Goal: Task Accomplishment & Management: Manage account settings

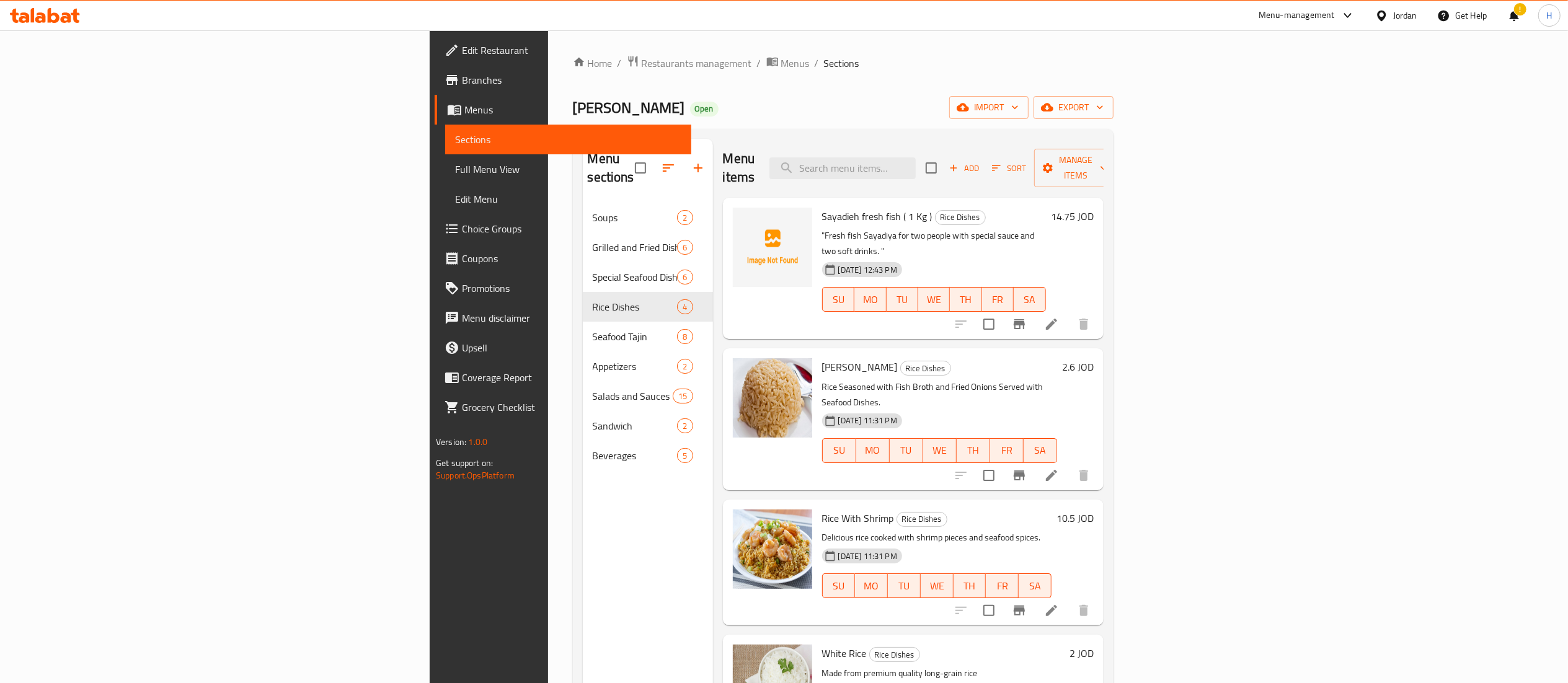
click at [75, 20] on icon at bounding box center [75, 16] width 9 height 14
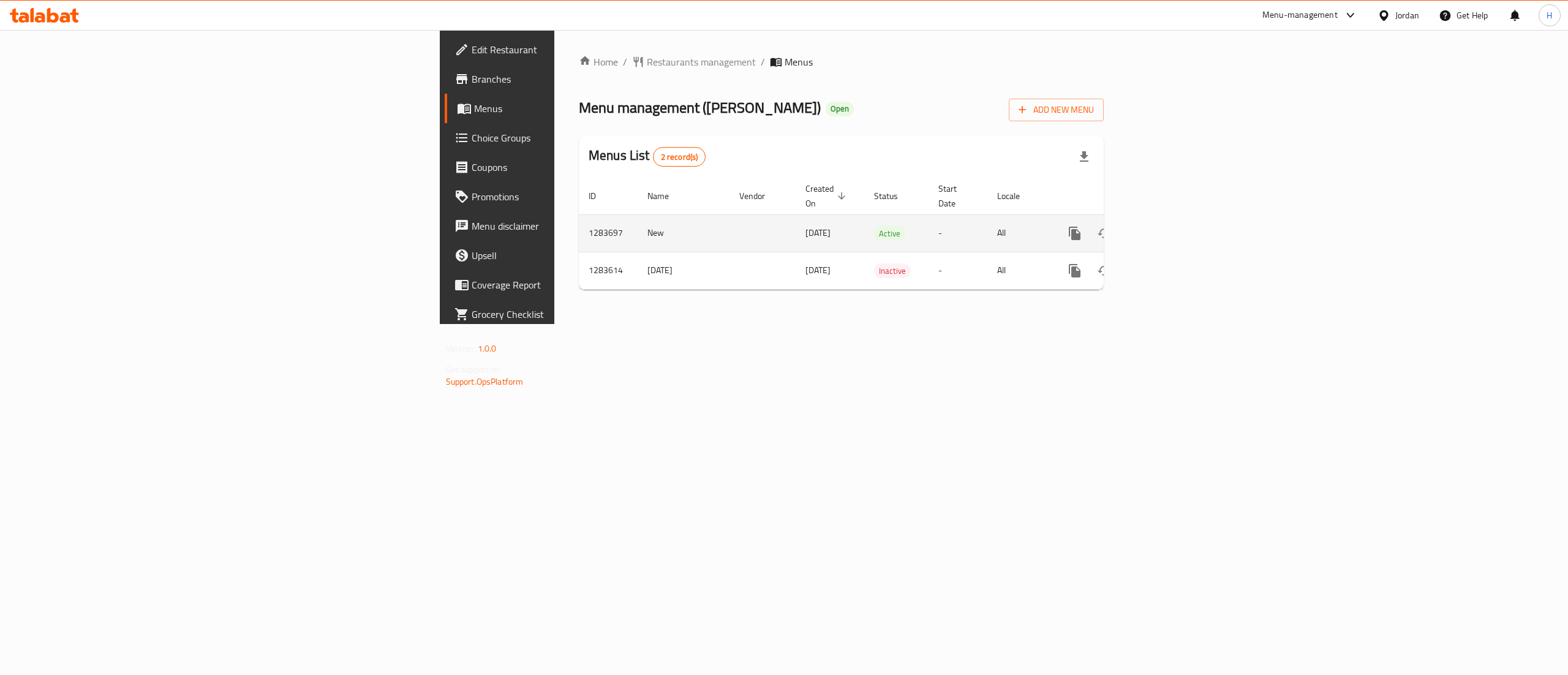
click at [1171, 226] on icon "enhanced table" at bounding box center [1163, 233] width 15 height 15
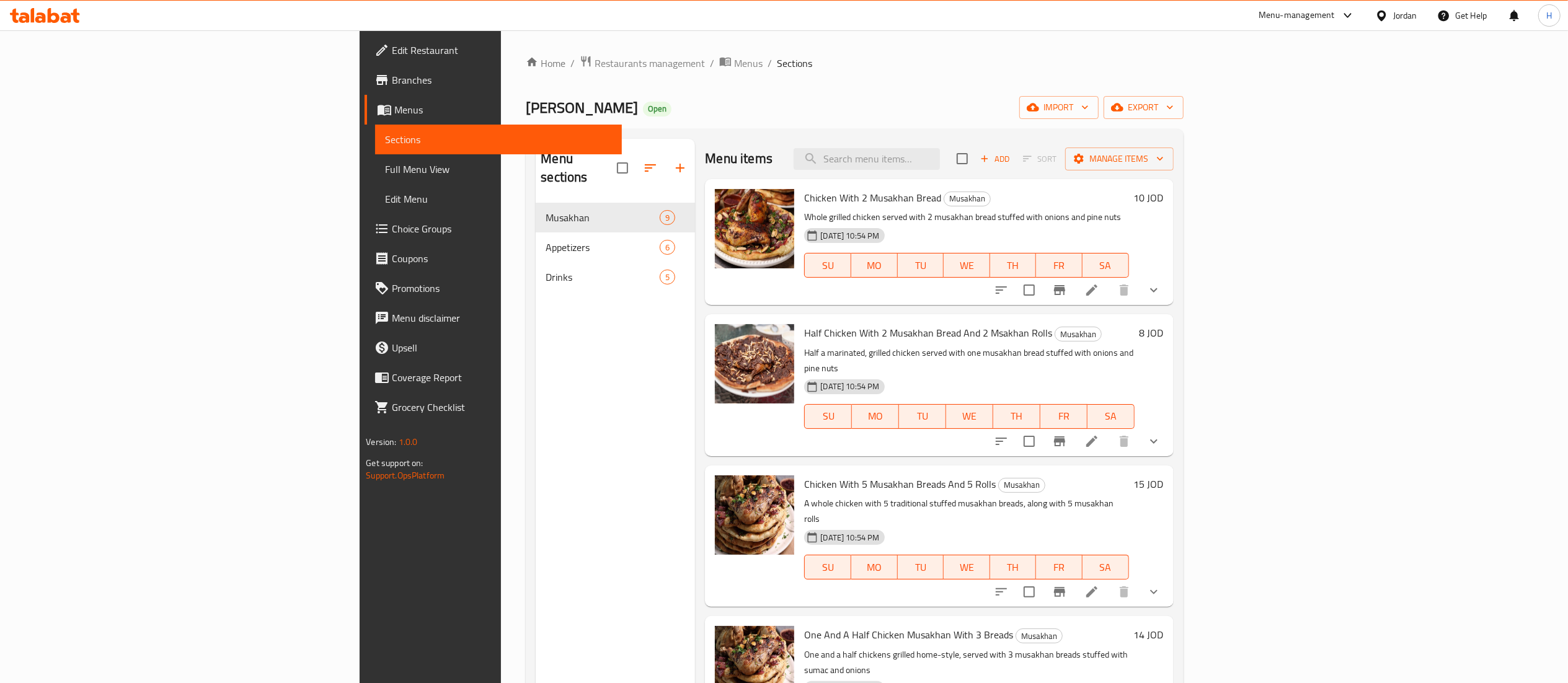
click at [1164, 202] on h6 "10 JOD" at bounding box center [1149, 197] width 29 height 17
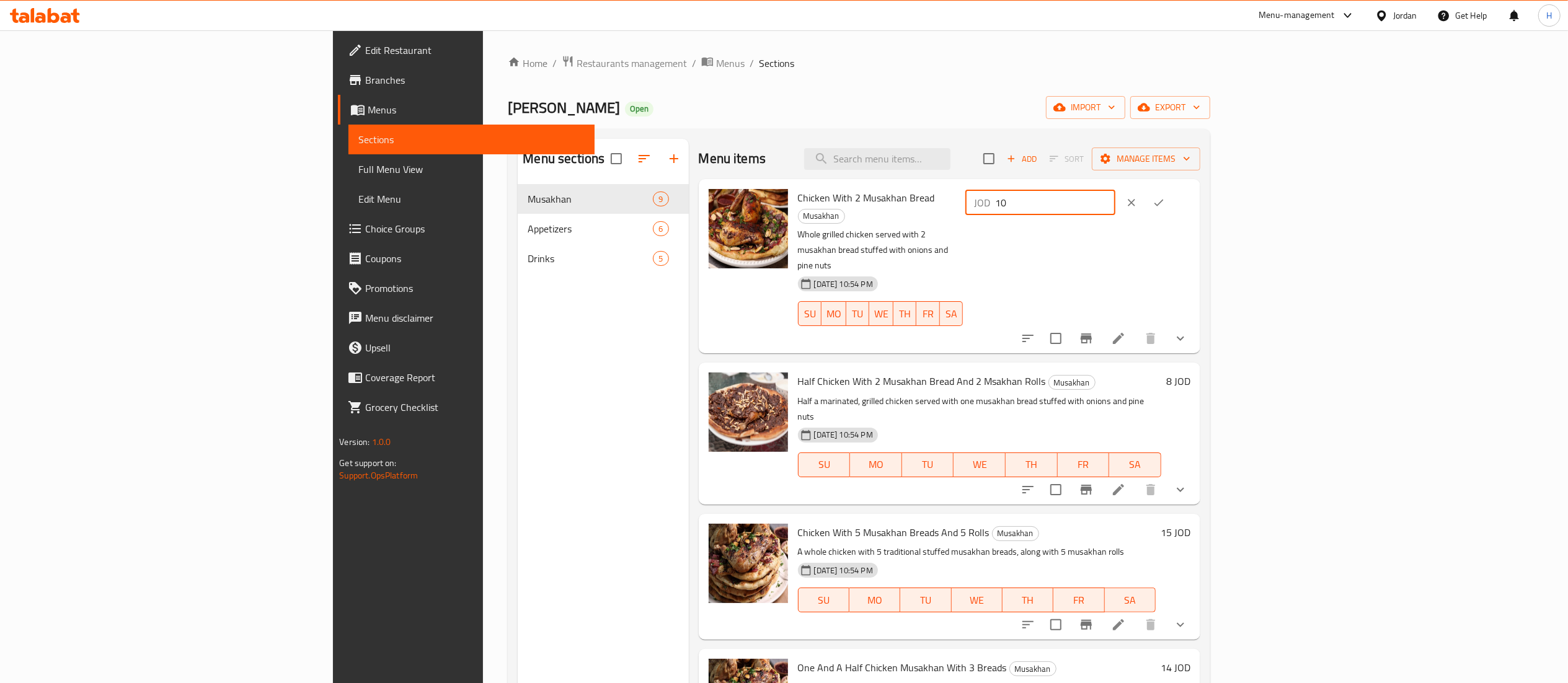
click at [1115, 195] on input "10" at bounding box center [1055, 202] width 120 height 25
type input "10.5"
click at [1172, 211] on button "ok" at bounding box center [1159, 202] width 28 height 28
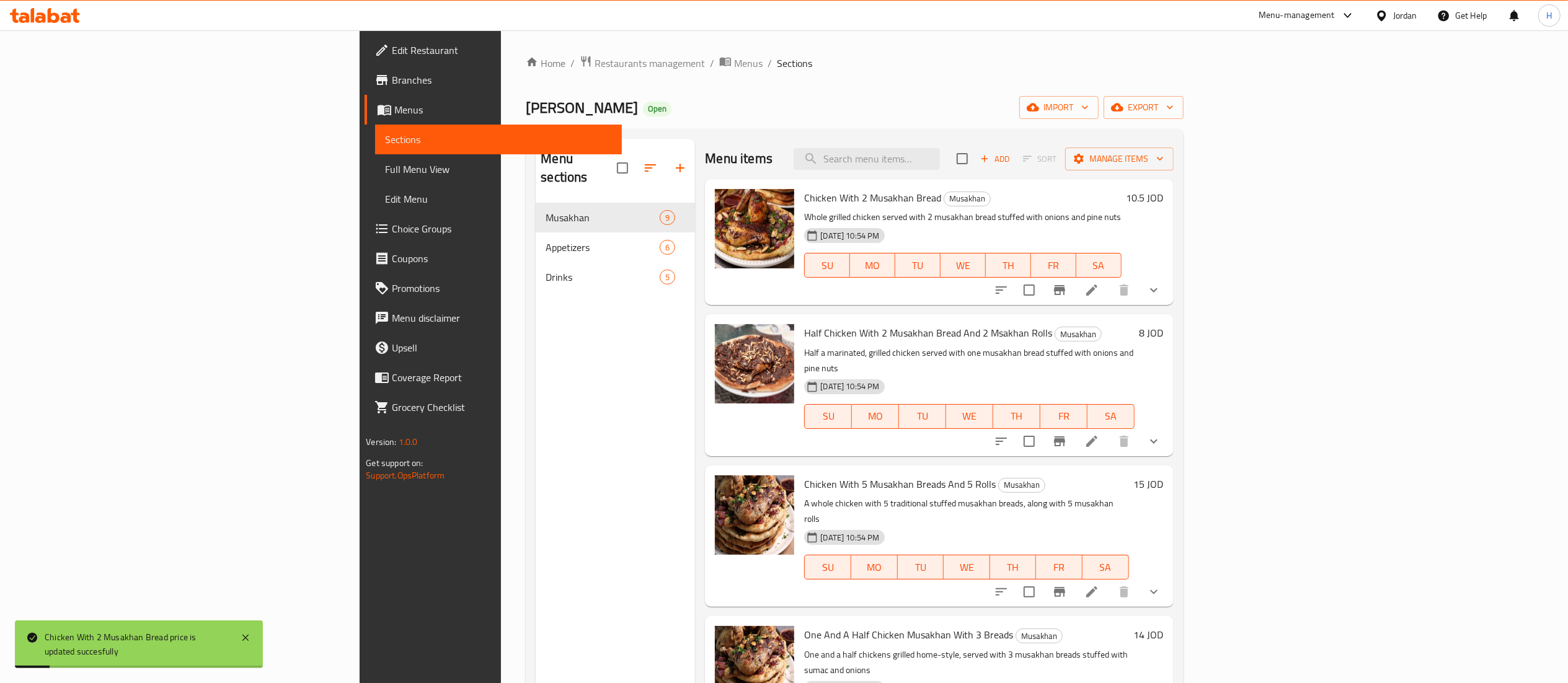
click at [1164, 328] on h6 "8 JOD" at bounding box center [1152, 333] width 24 height 17
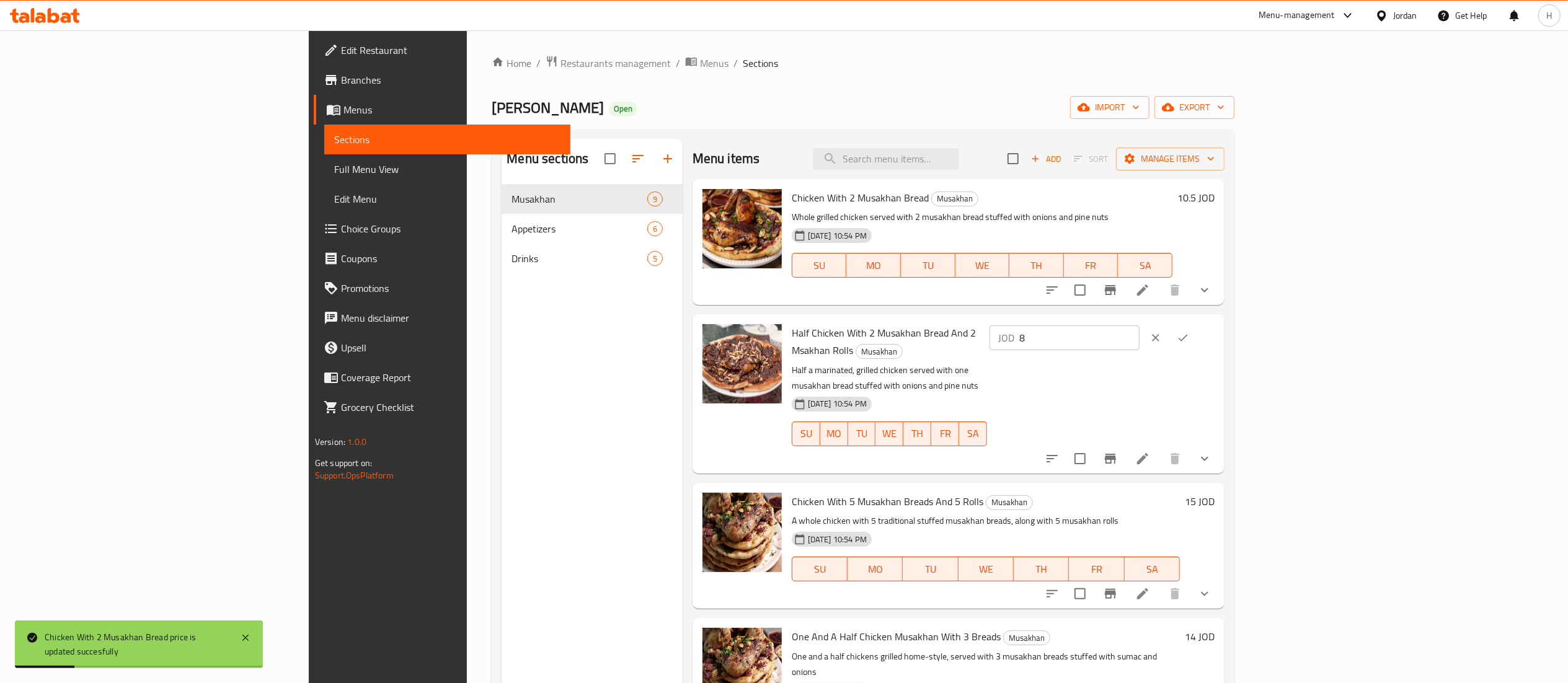
click at [1140, 329] on input "8" at bounding box center [1079, 337] width 120 height 25
type input "8.5"
click at [1190, 339] on icon "ok" at bounding box center [1183, 337] width 12 height 12
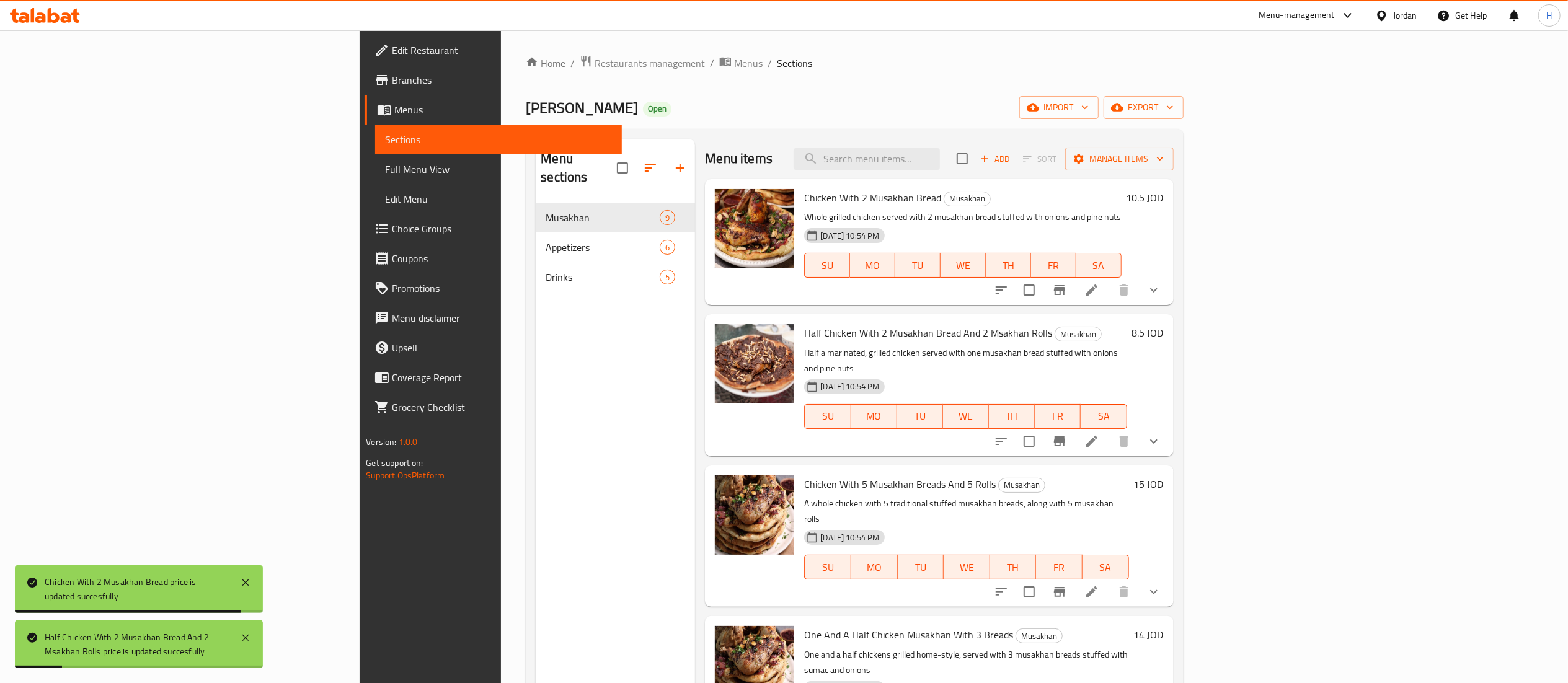
click at [1164, 476] on h6 "15 JOD" at bounding box center [1149, 484] width 29 height 17
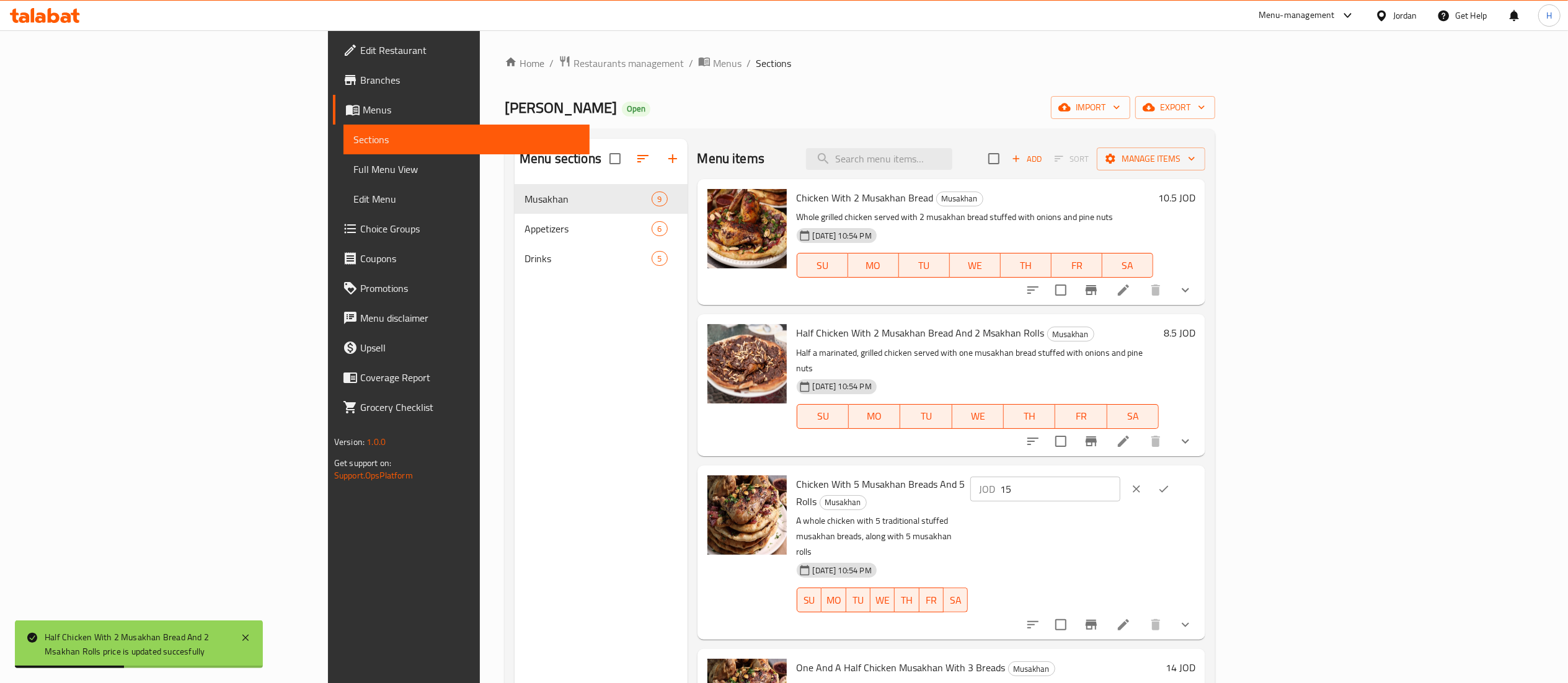
click at [1120, 477] on input "15" at bounding box center [1060, 489] width 120 height 25
type input "15.5"
click at [1170, 483] on icon "ok" at bounding box center [1163, 488] width 12 height 12
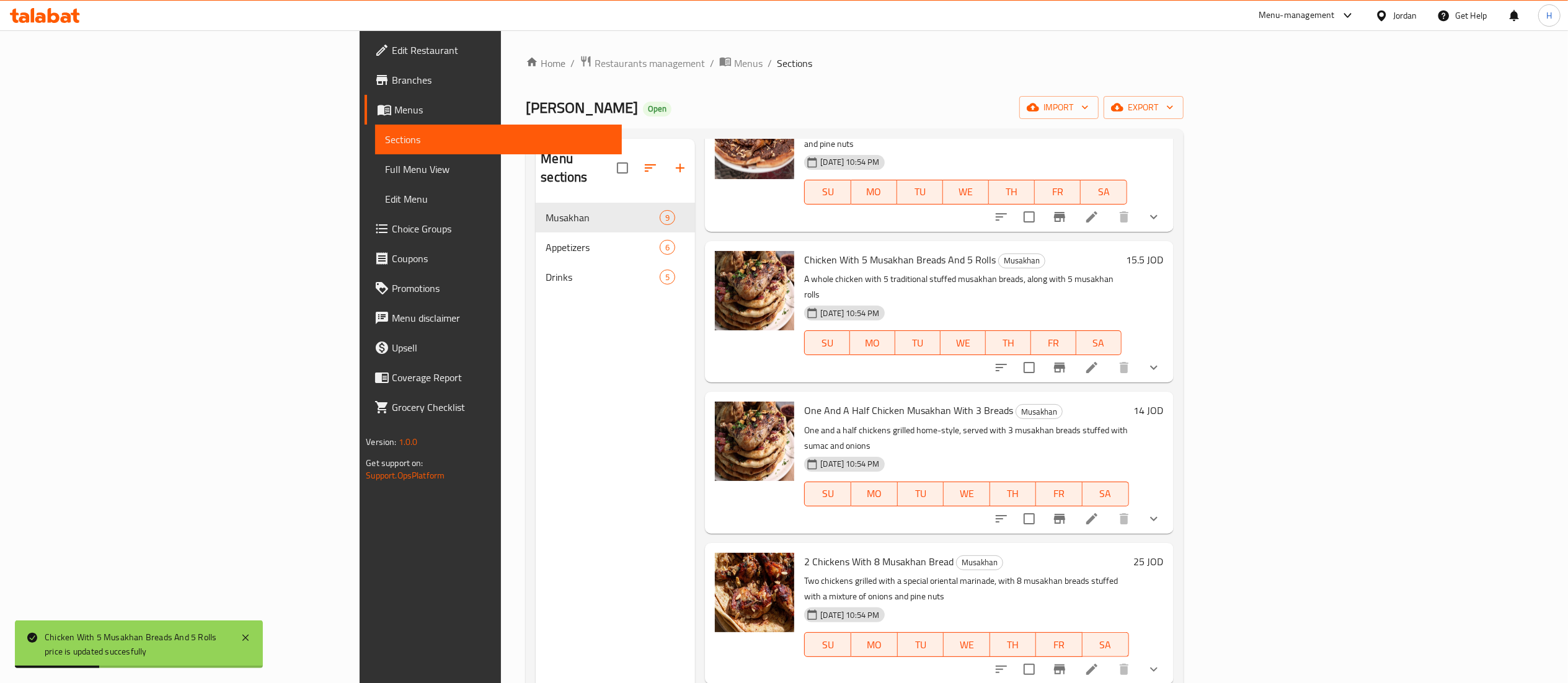
scroll to position [248, 0]
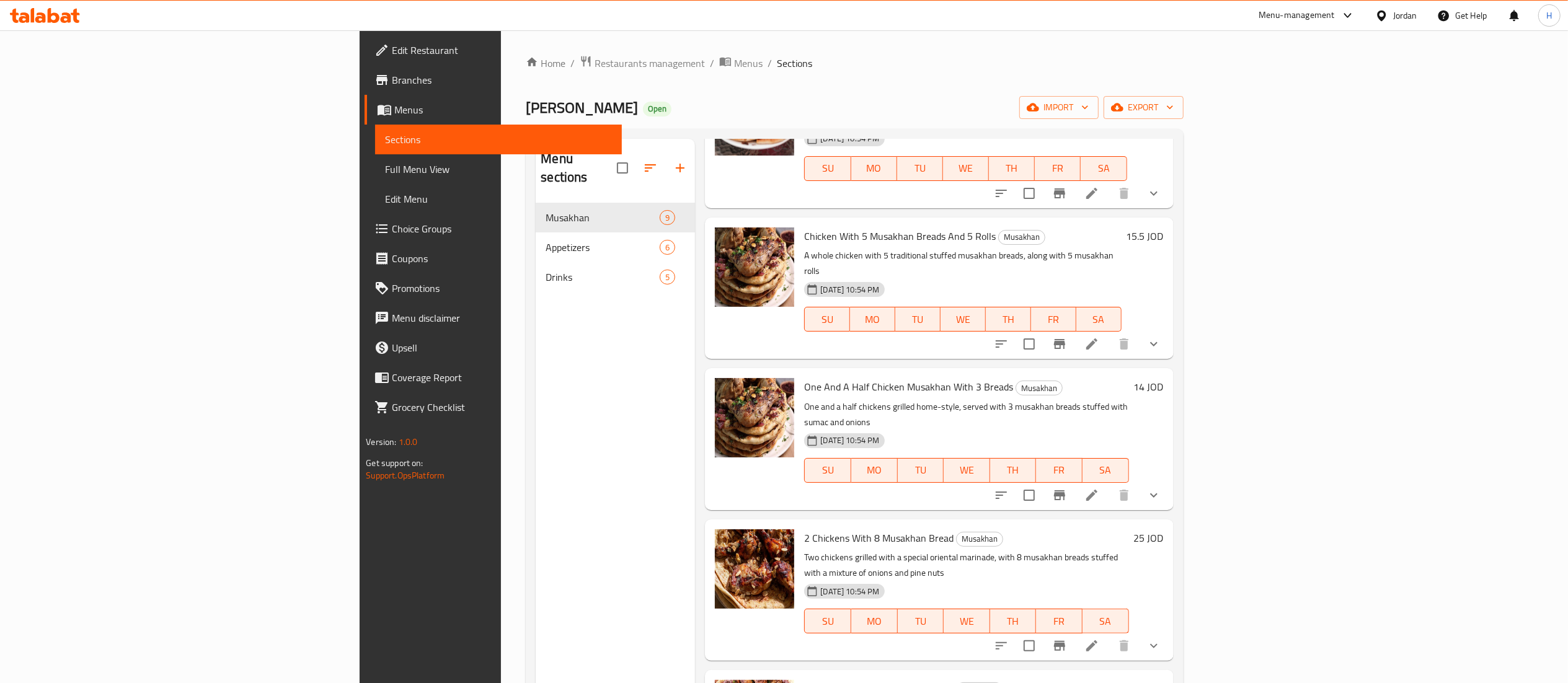
click at [1164, 378] on h6 "14 JOD" at bounding box center [1149, 387] width 29 height 17
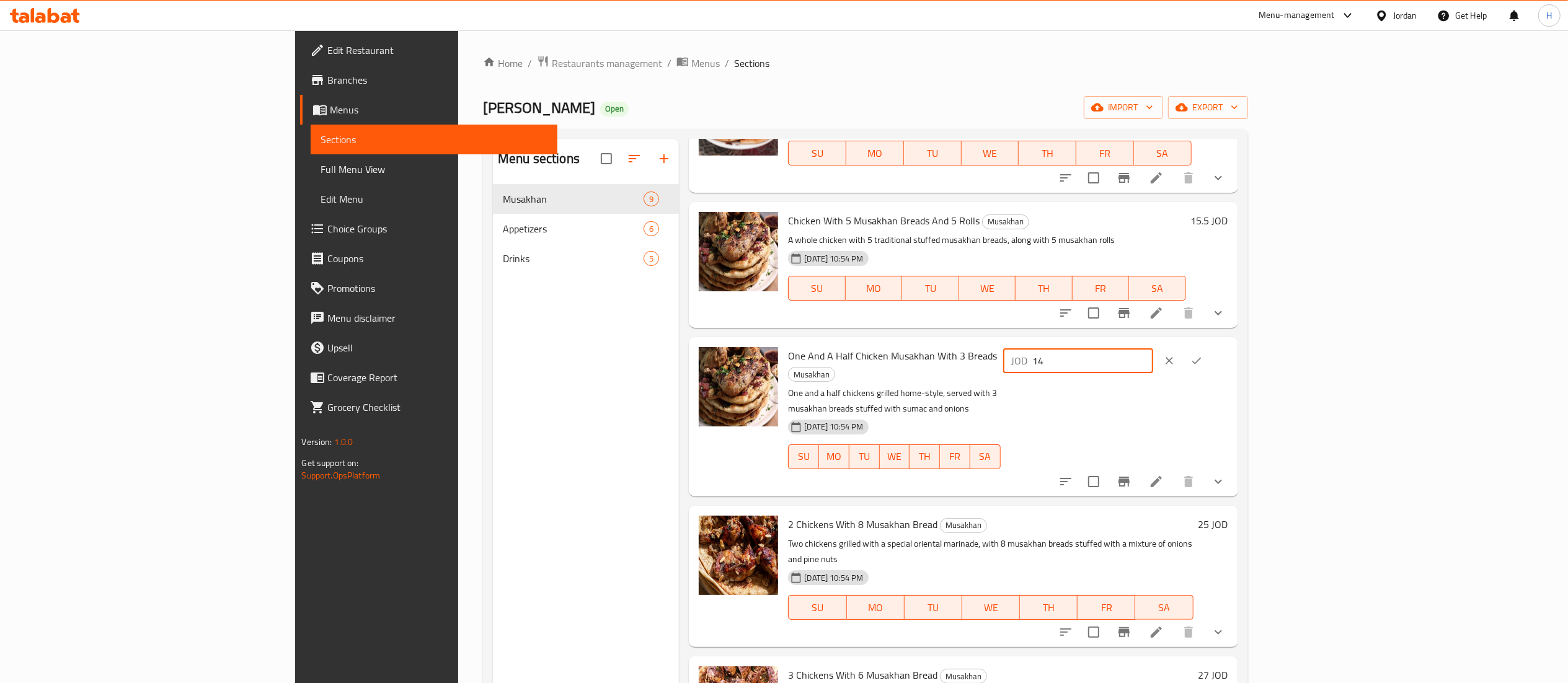
drag, startPoint x: 1375, startPoint y: 364, endPoint x: 1195, endPoint y: 353, distance: 180.3
click at [1221, 364] on div "One And A Half Chicken Musakhan With 3 Breads Musakhan One and a half chickens …" at bounding box center [1008, 417] width 449 height 149
type input "15.5"
click at [1211, 350] on button "ok" at bounding box center [1197, 360] width 28 height 28
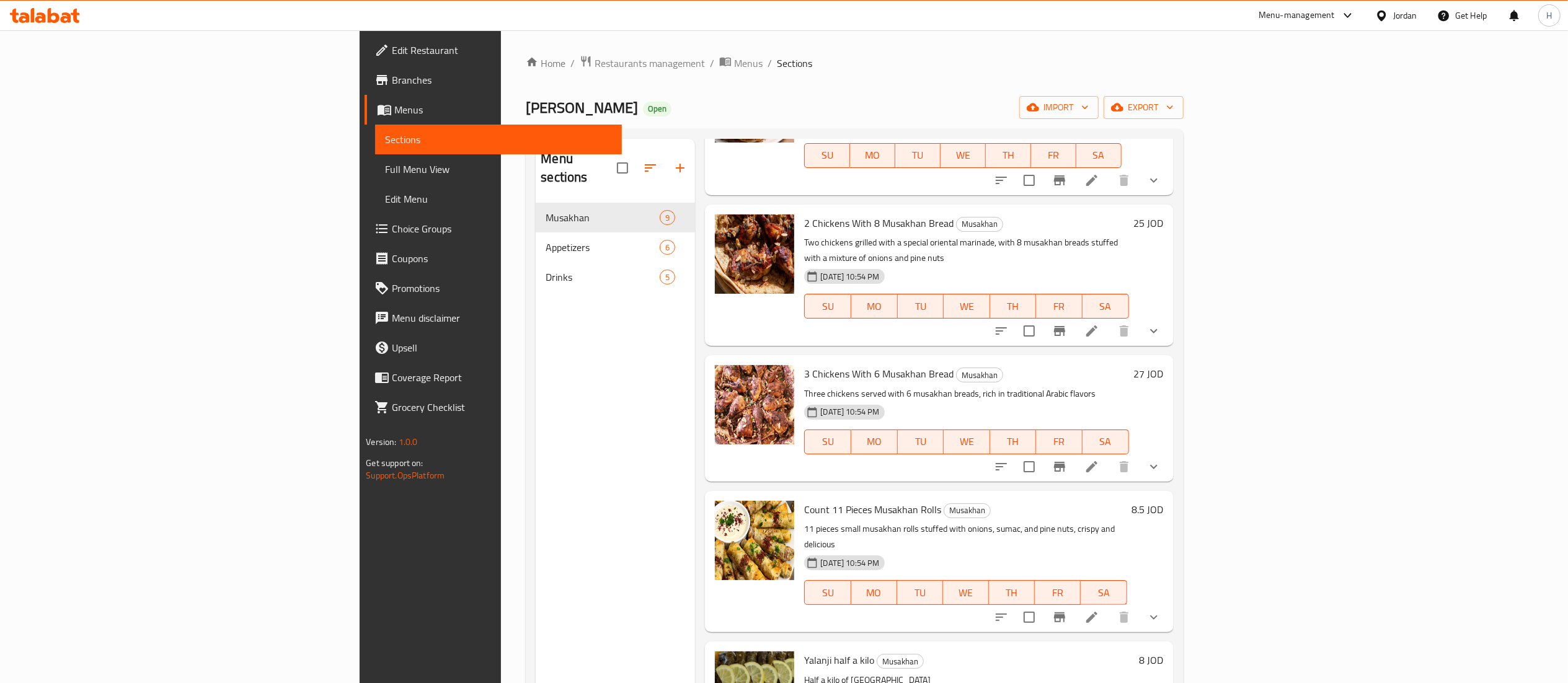
scroll to position [566, 0]
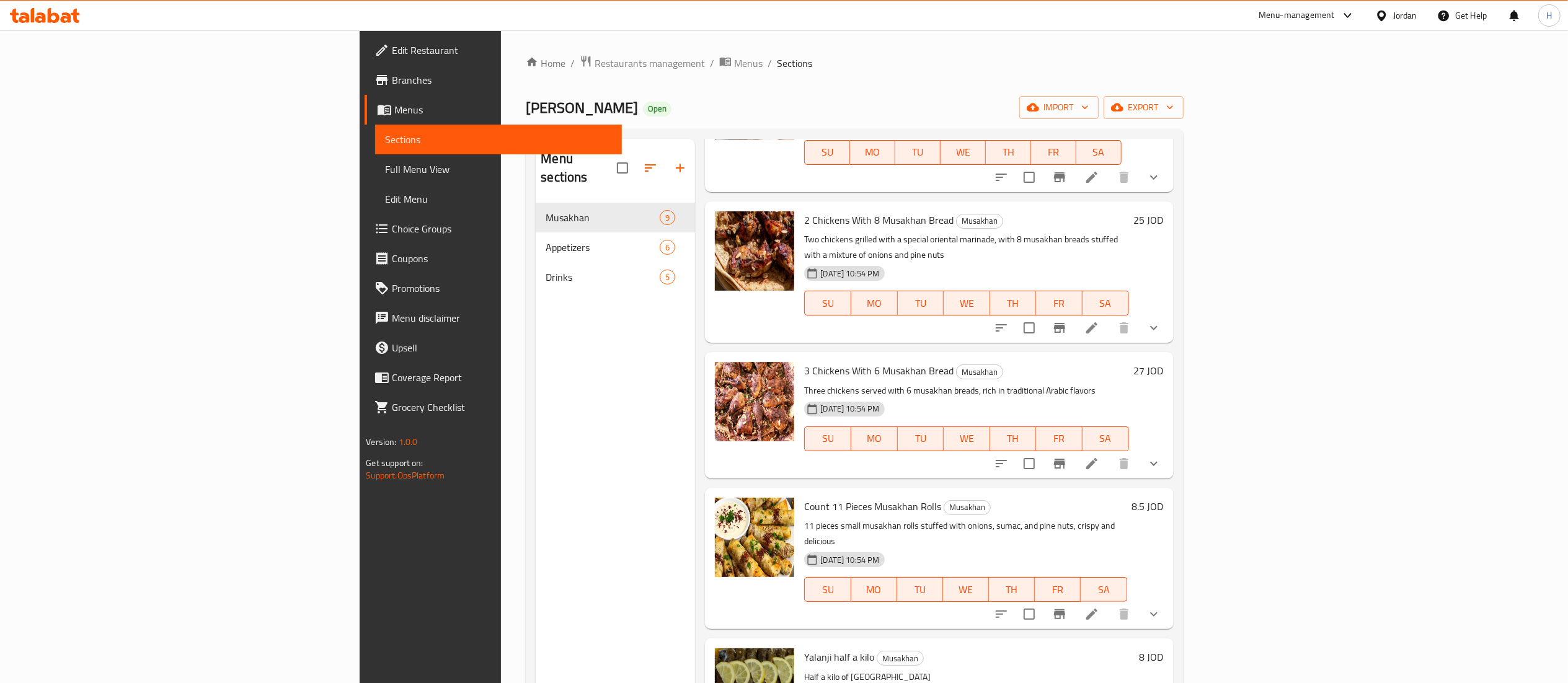
click at [1164, 211] on h6 "25 JOD" at bounding box center [1149, 220] width 29 height 17
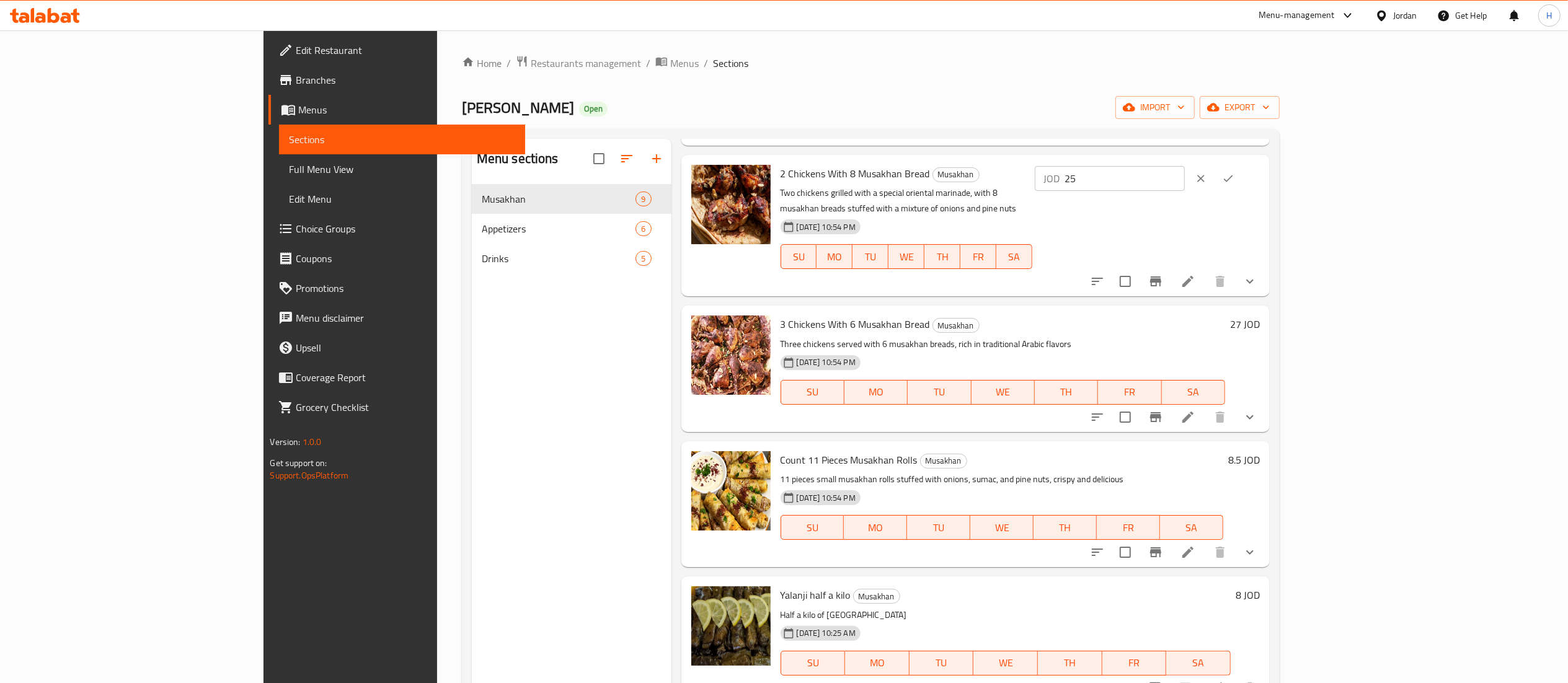
click at [1185, 184] on input "25" at bounding box center [1125, 179] width 120 height 25
type input "25.5"
click at [1234, 176] on icon "ok" at bounding box center [1228, 178] width 12 height 12
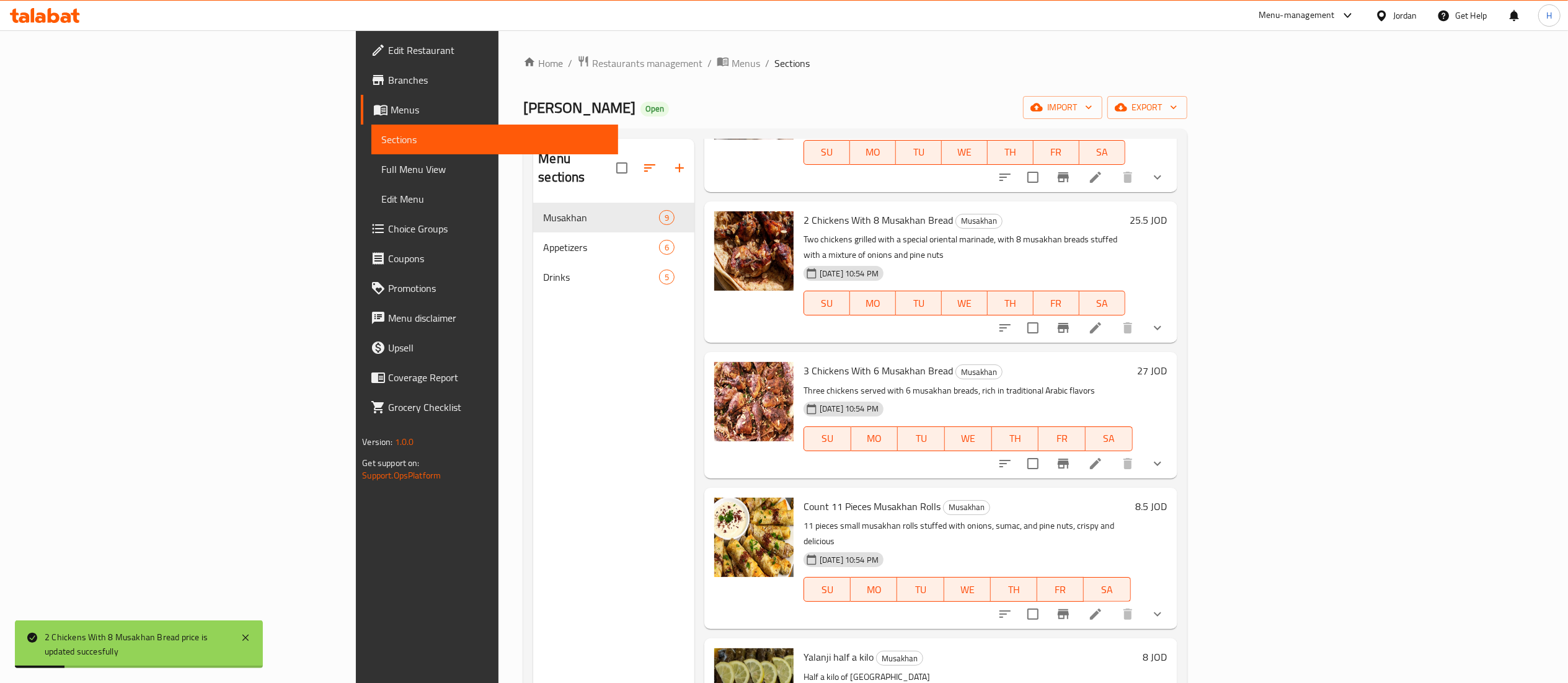
click at [1168, 362] on h6 "27 JOD" at bounding box center [1152, 371] width 29 height 17
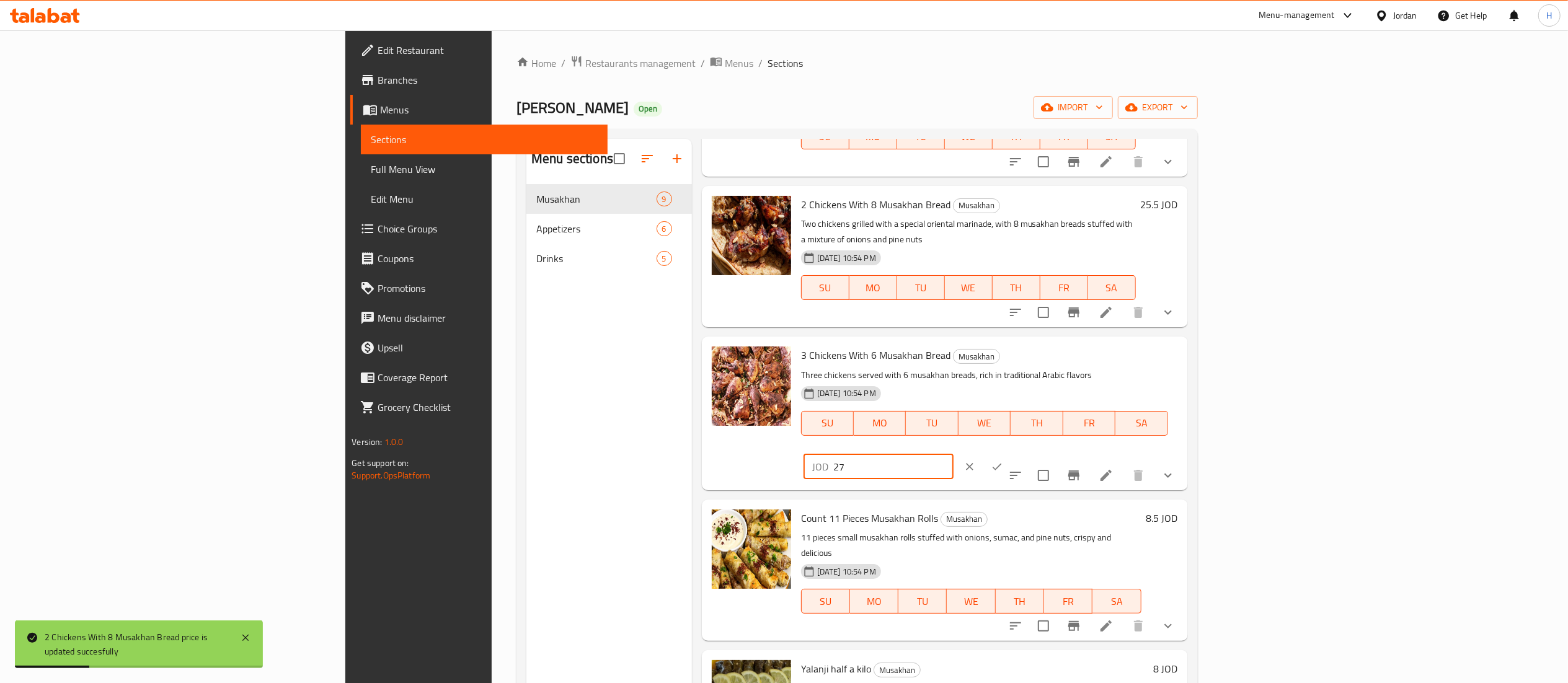
click at [954, 454] on input "27" at bounding box center [894, 467] width 120 height 25
type input "27.5"
click at [1003, 461] on icon "ok" at bounding box center [997, 467] width 12 height 12
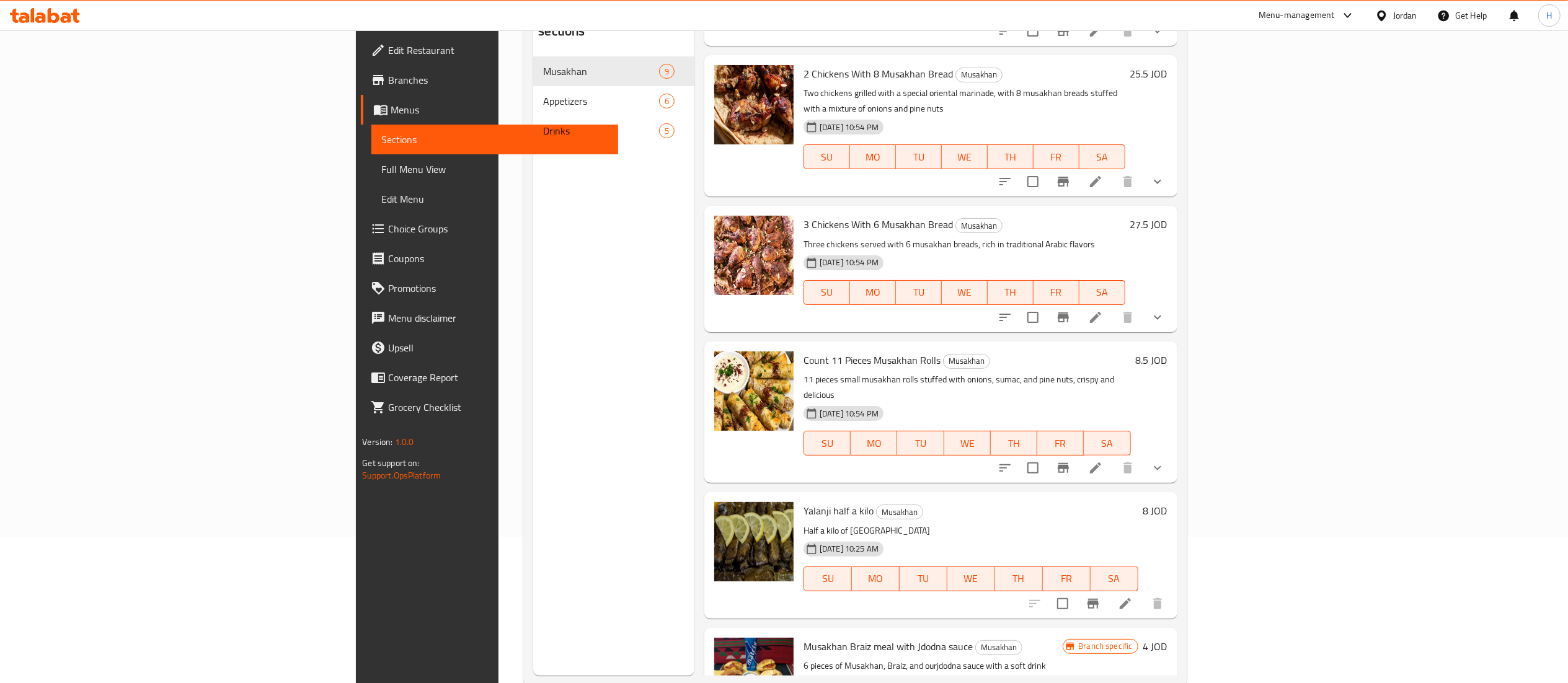
scroll to position [174, 0]
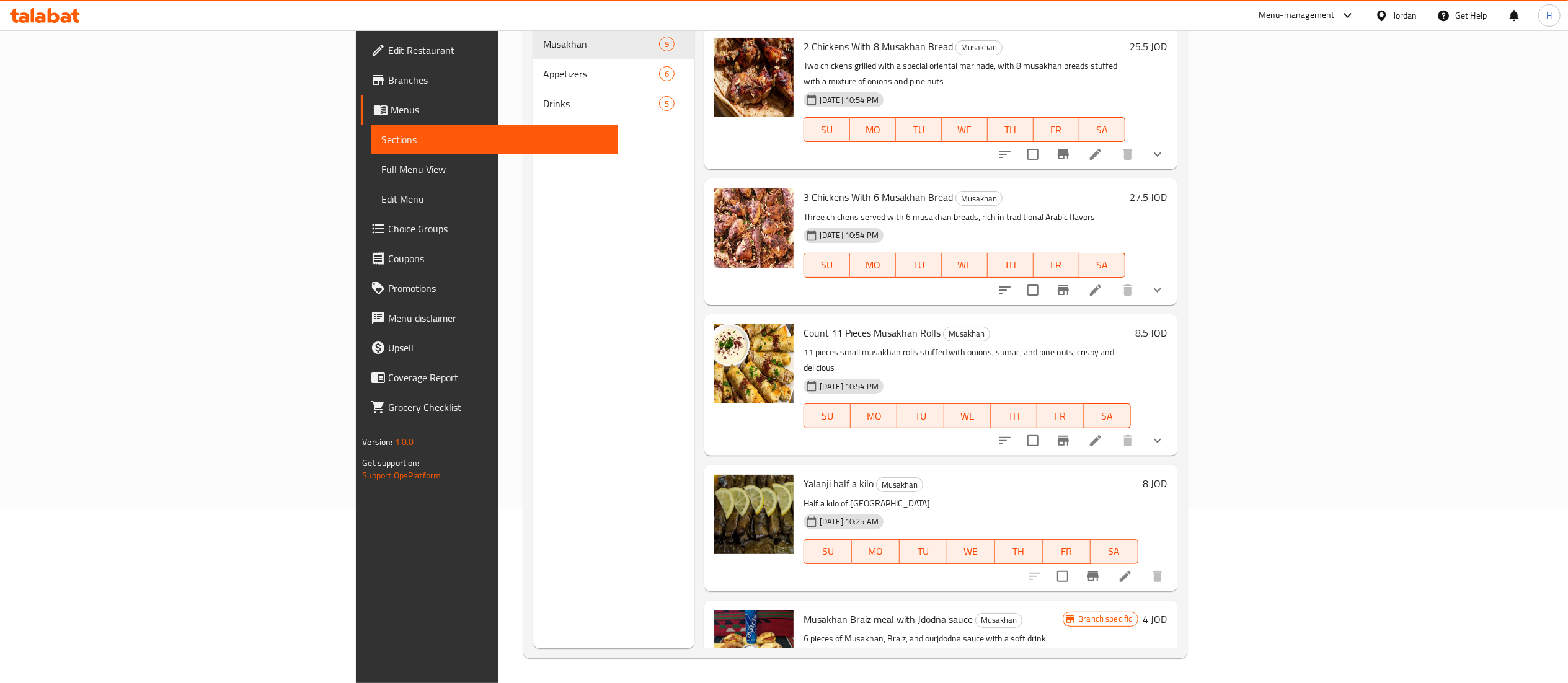
click at [1168, 475] on h6 "8 JOD" at bounding box center [1156, 483] width 24 height 17
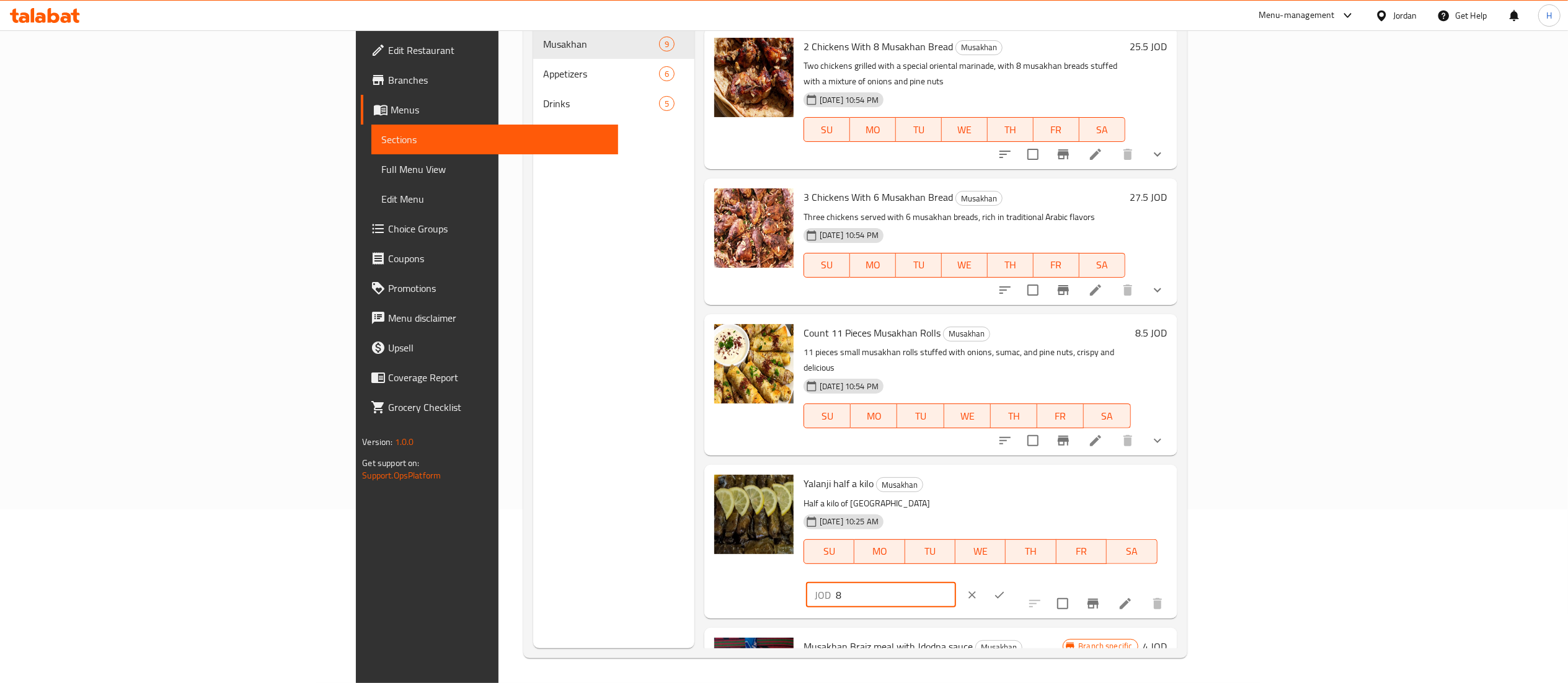
click at [956, 583] on input "8" at bounding box center [896, 595] width 120 height 25
type input "8.5"
click at [1006, 589] on icon "ok" at bounding box center [999, 595] width 12 height 12
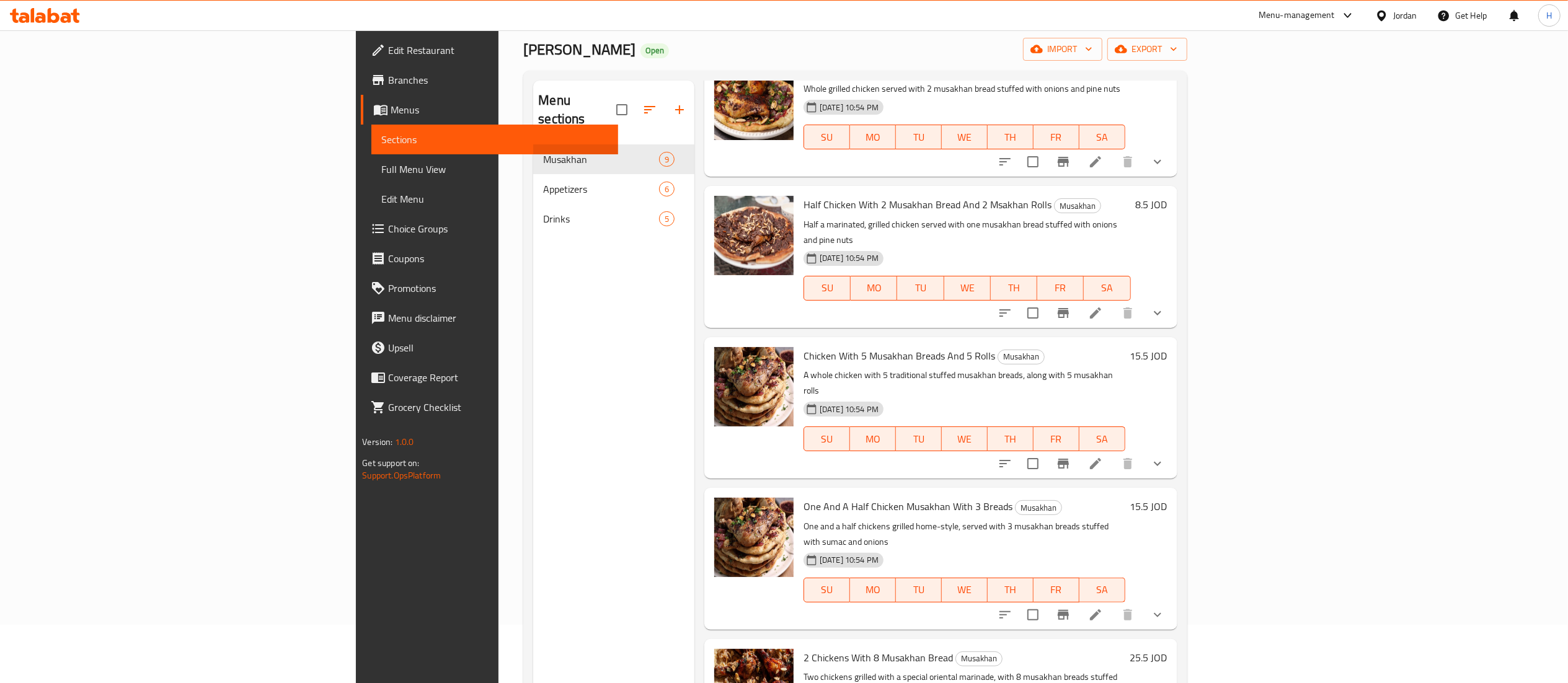
scroll to position [0, 0]
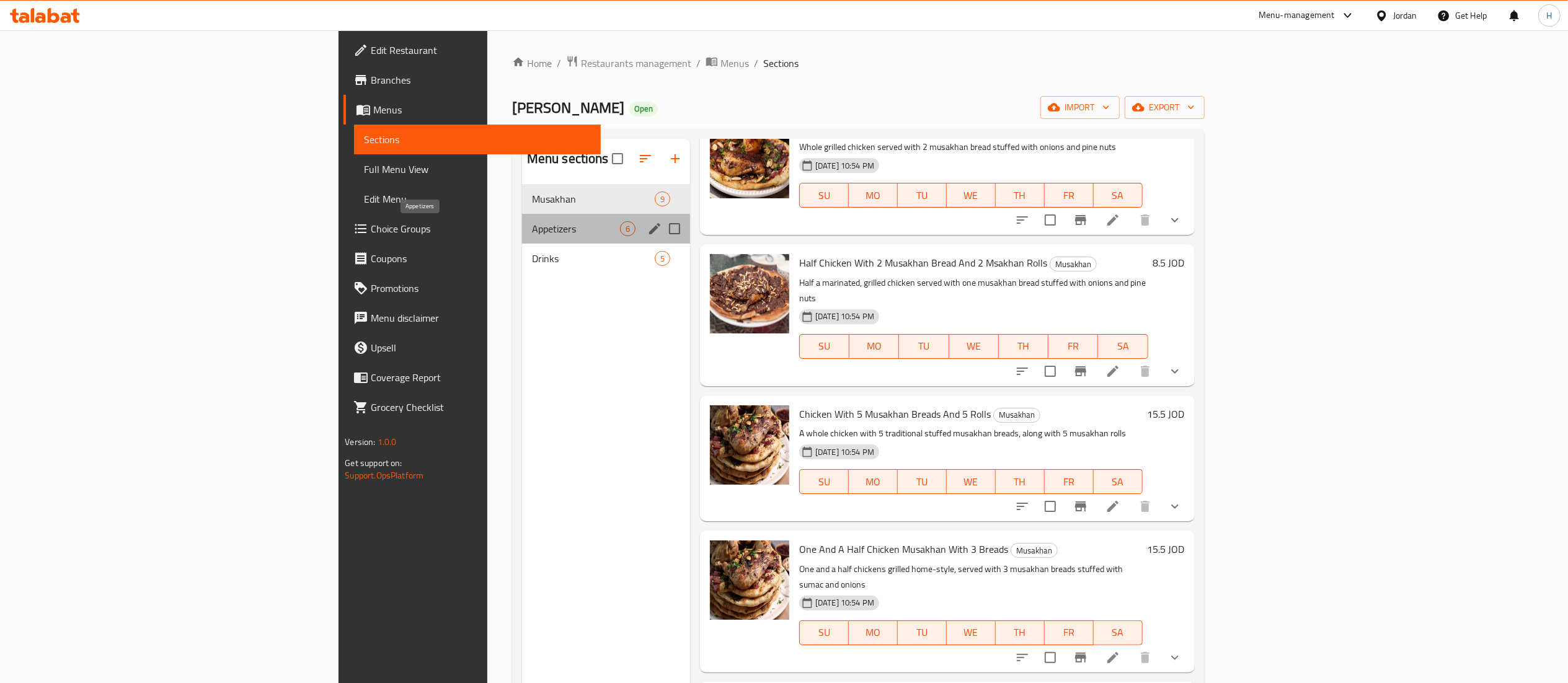
click at [532, 227] on span "Appetizers" at bounding box center [576, 229] width 88 height 15
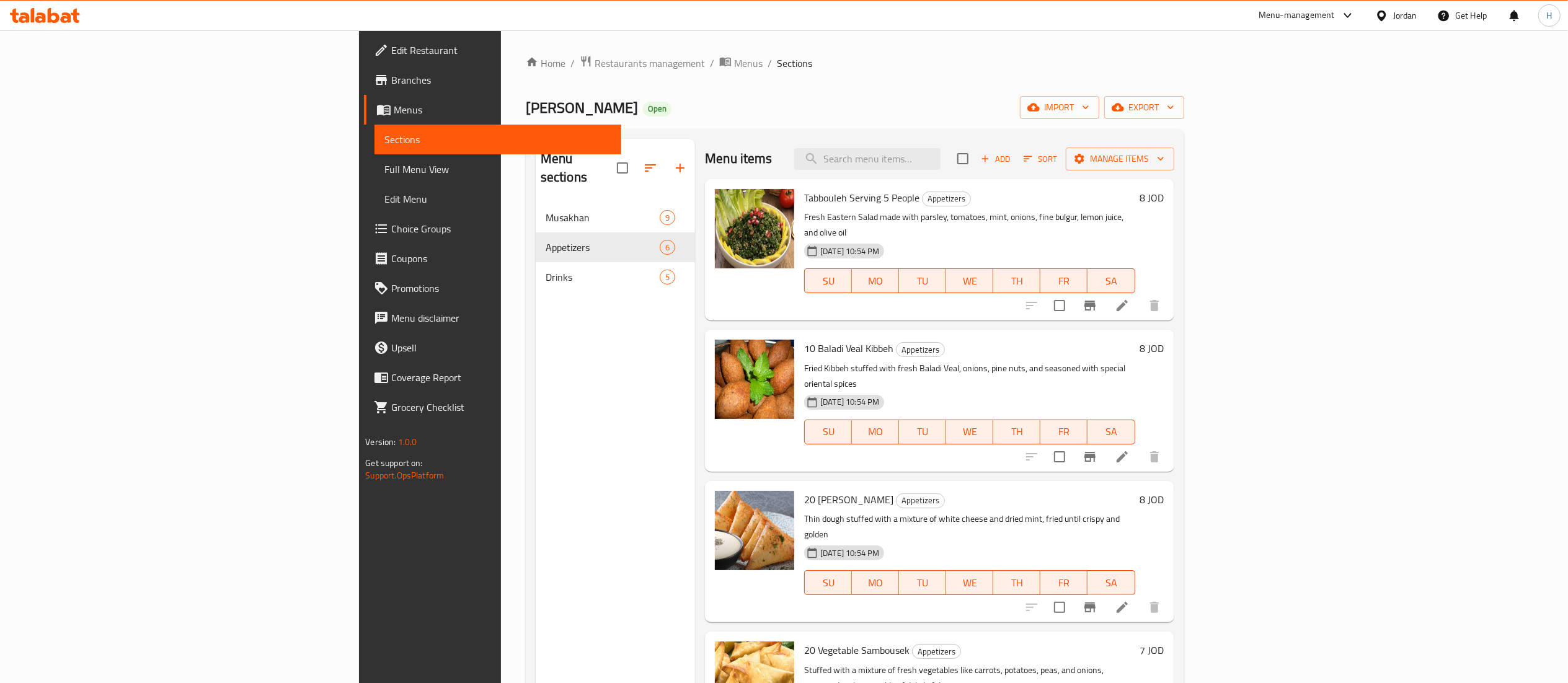
click at [1165, 340] on h6 "8 JOD" at bounding box center [1152, 348] width 24 height 17
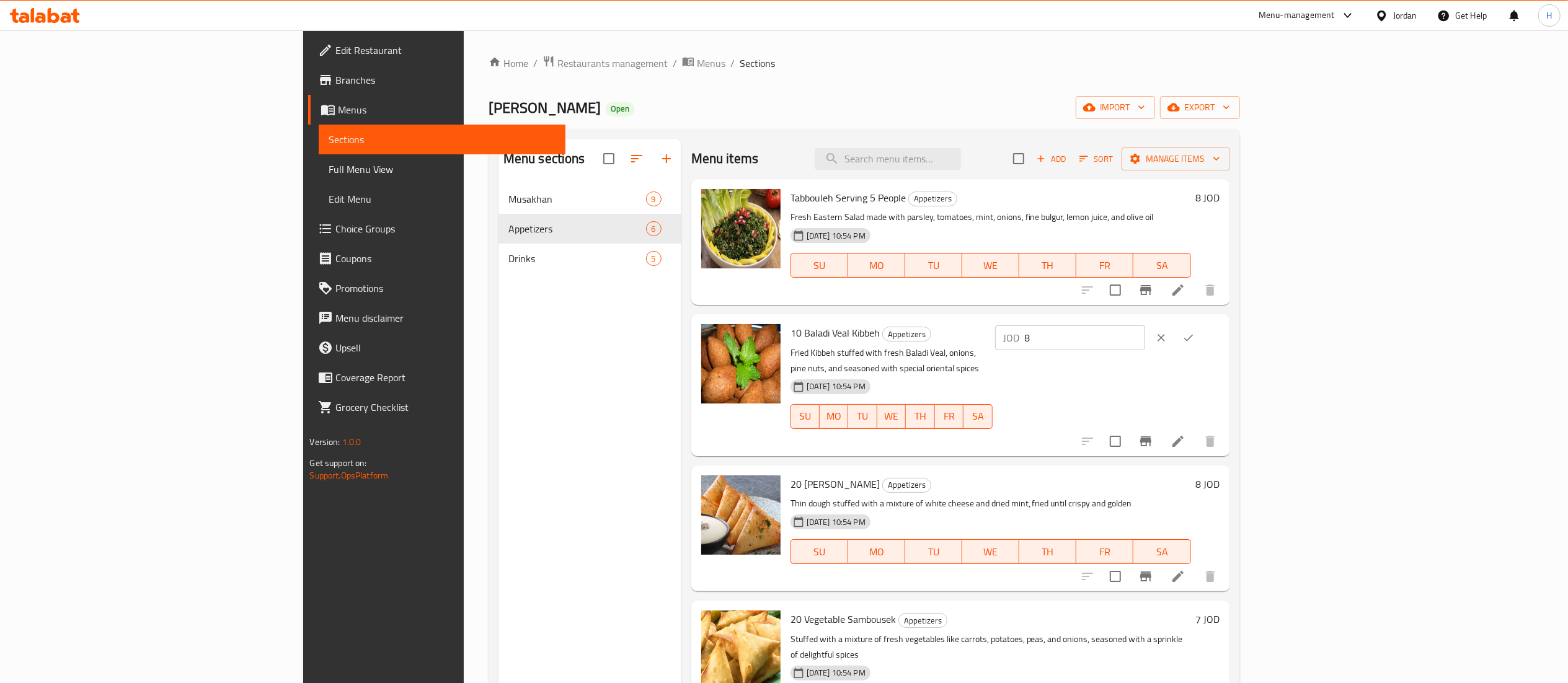
click at [1220, 325] on div "JOD 8 ​" at bounding box center [1108, 338] width 225 height 28
click at [1145, 337] on input "8" at bounding box center [1085, 337] width 120 height 25
type input "8.5"
click at [1202, 328] on button "ok" at bounding box center [1188, 338] width 28 height 28
